Goal: Task Accomplishment & Management: Complete application form

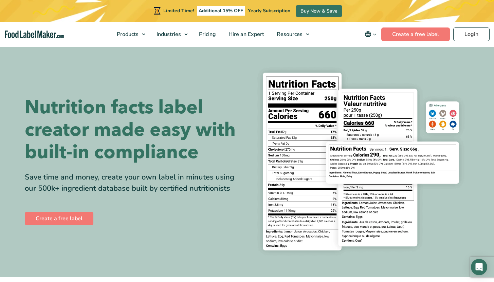
click at [92, 27] on nav "Products Food Nutrition Labelling Supplements Formulation & Labelling Industrie…" at bounding box center [247, 34] width 494 height 25
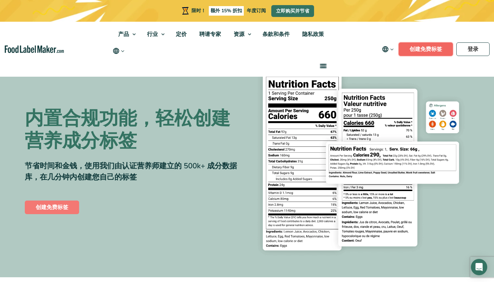
click at [411, 51] on font "创建免费标签" at bounding box center [426, 49] width 33 height 7
click at [394, 49] on icon "主导航" at bounding box center [391, 49] width 5 height 5
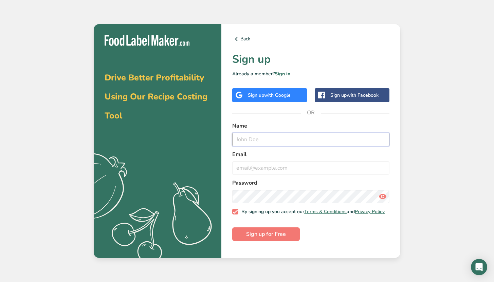
click at [274, 141] on input "text" at bounding box center [310, 140] width 157 height 14
click at [285, 94] on span "with Google" at bounding box center [277, 95] width 26 height 6
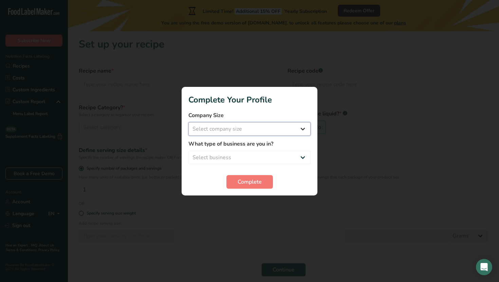
click at [253, 127] on select "Select company size Fewer than 10 Employees 10 to 50 Employees 51 to 500 Employ…" at bounding box center [249, 129] width 122 height 14
click at [188, 122] on select "Select company size Fewer than 10 Employees 10 to 50 Employees 51 to 500 Employ…" at bounding box center [249, 129] width 122 height 14
click at [256, 129] on select "Fewer than 10 Employees 10 to 50 Employees 51 to 500 Employees Over 500 Employe…" at bounding box center [249, 129] width 122 height 14
select select "1"
click at [188, 122] on select "Fewer than 10 Employees 10 to 50 Employees 51 to 500 Employees Over 500 Employe…" at bounding box center [249, 129] width 122 height 14
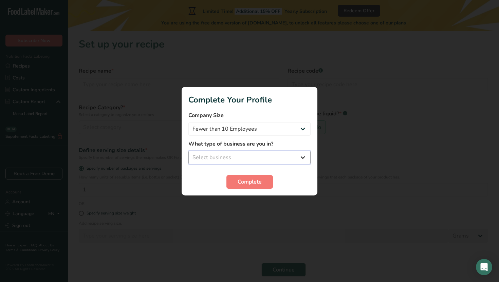
click at [261, 157] on select "Select business Packaged Food Manufacturer Restaurant & Cafe Bakery Meal Plans …" at bounding box center [249, 158] width 122 height 14
select select "1"
click at [188, 151] on select "Select business Packaged Food Manufacturer Restaurant & Cafe Bakery Meal Plans …" at bounding box center [249, 158] width 122 height 14
click at [254, 178] on span "Complete" at bounding box center [250, 182] width 24 height 8
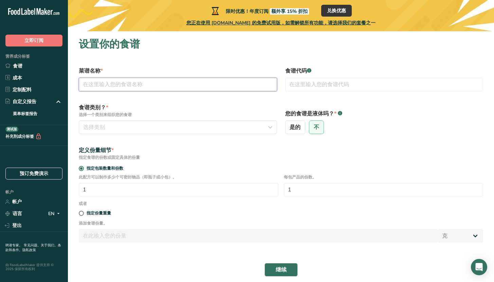
click at [178, 87] on input "text" at bounding box center [178, 85] width 198 height 14
click at [177, 85] on input "text" at bounding box center [178, 85] width 198 height 14
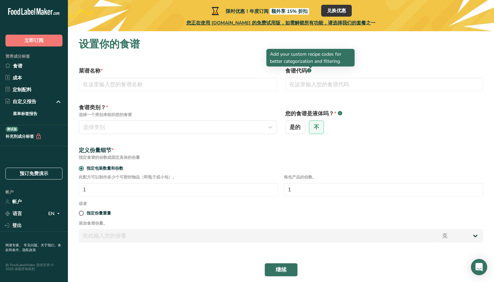
click at [311, 70] on div at bounding box center [310, 68] width 3 height 3
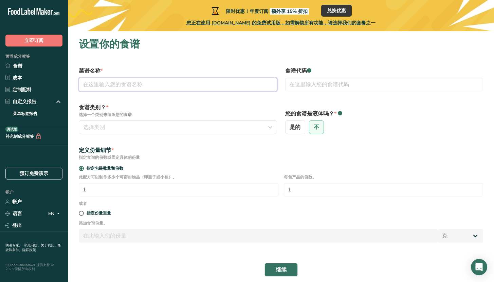
click at [148, 88] on input "text" at bounding box center [178, 85] width 198 height 14
click at [151, 110] on label "食谱类别？ * 选择一个类别来组织您的食谱" at bounding box center [178, 111] width 198 height 14
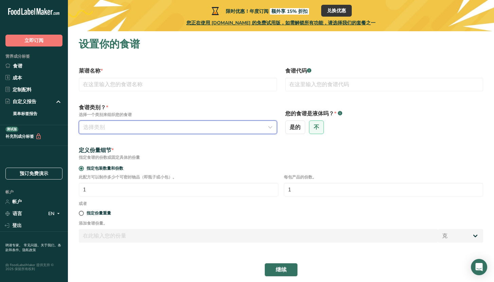
click at [177, 126] on div "选择类别" at bounding box center [175, 127] width 185 height 8
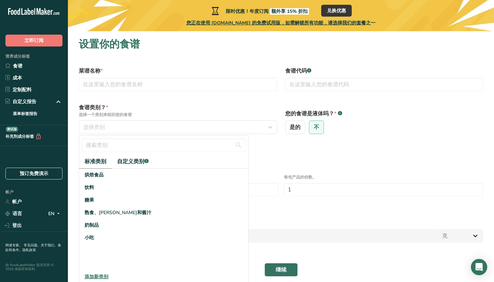
click at [231, 98] on form "菜谱名称 * 食谱代码 .a-a{fill:#347362;}.b-a{fill:#fff;} 食谱类别？ * 选择一个类别来组织您的食谱 选择类别 标准类别…" at bounding box center [281, 172] width 413 height 218
